Goal: Task Accomplishment & Management: Use online tool/utility

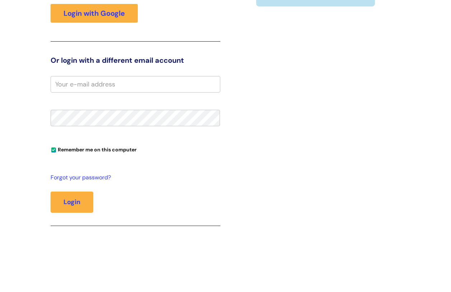
scroll to position [144, 0]
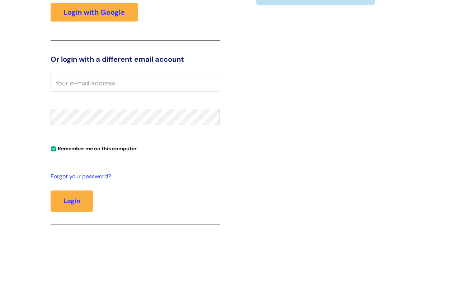
drag, startPoint x: 229, startPoint y: 180, endPoint x: 232, endPoint y: 164, distance: 16.5
click at [223, 91] on div "Login to our info hub Login using your With You Google account Login with Googl…" at bounding box center [135, 97] width 181 height 289
click at [198, 83] on input "email" at bounding box center [136, 83] width 170 height 17
click at [230, 64] on div "Are you an Info Manager? Login here" at bounding box center [316, 97] width 181 height 289
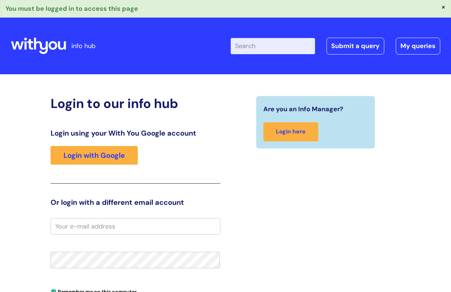
scroll to position [0, 0]
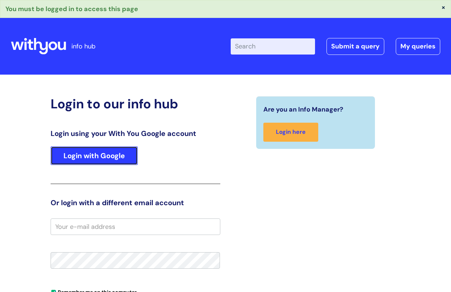
click at [92, 154] on link "Login with Google" at bounding box center [94, 155] width 87 height 19
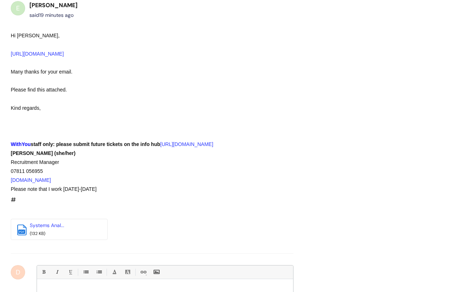
scroll to position [490, 0]
click at [64, 52] on link "https://infohub.wearewithyou.org.uk/helpdesk/tickets/351825" at bounding box center [37, 55] width 53 height 6
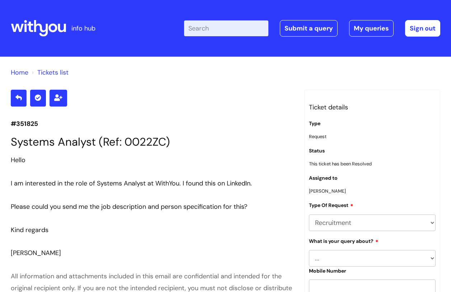
scroll to position [634, 0]
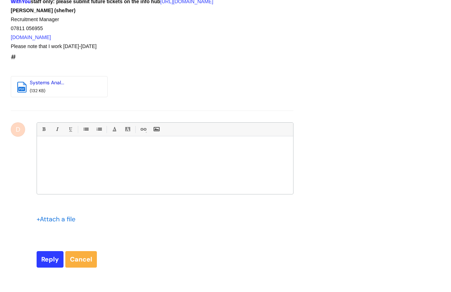
click at [49, 80] on link "Systems Anal..." at bounding box center [47, 82] width 34 height 6
click at [46, 81] on link "Systems Anal..." at bounding box center [47, 82] width 34 height 6
